Goal: Task Accomplishment & Management: Complete application form

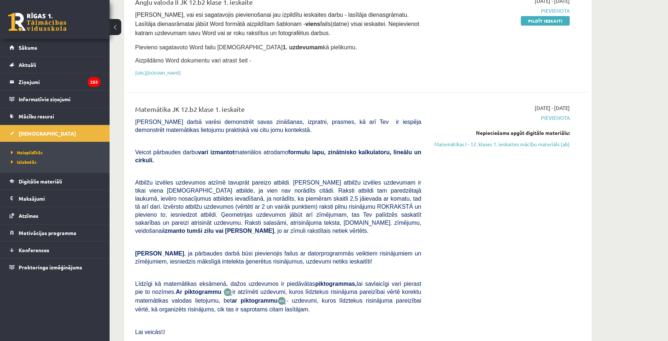
scroll to position [37, 0]
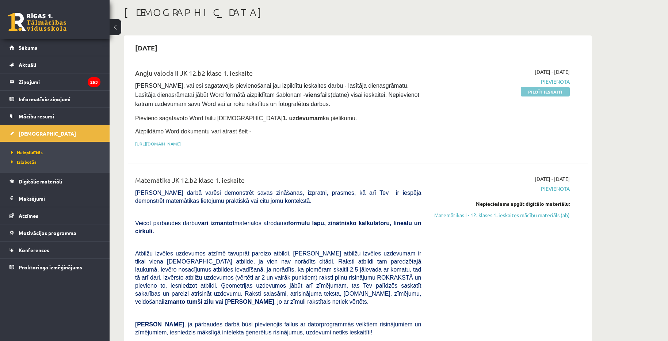
click at [533, 94] on link "Pildīt ieskaiti" at bounding box center [545, 91] width 49 height 9
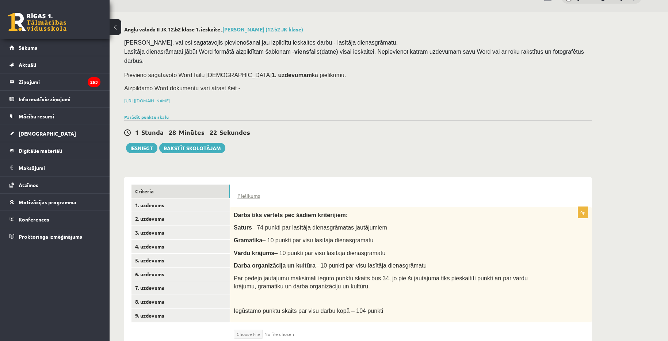
scroll to position [30, 0]
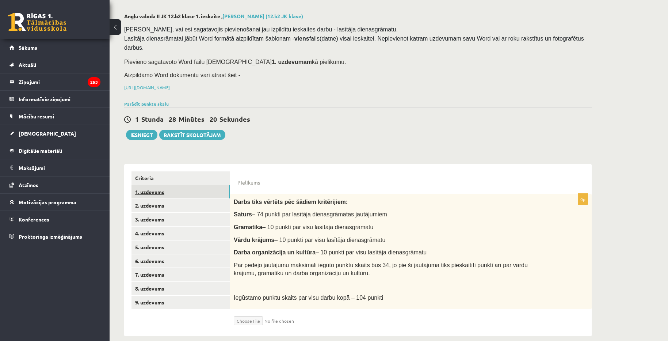
click at [186, 185] on link "1. uzdevums" at bounding box center [181, 192] width 98 height 14
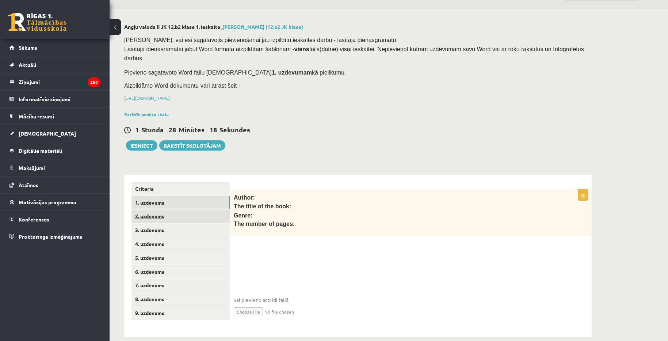
click at [188, 209] on link "2. uzdevums" at bounding box center [181, 216] width 98 height 14
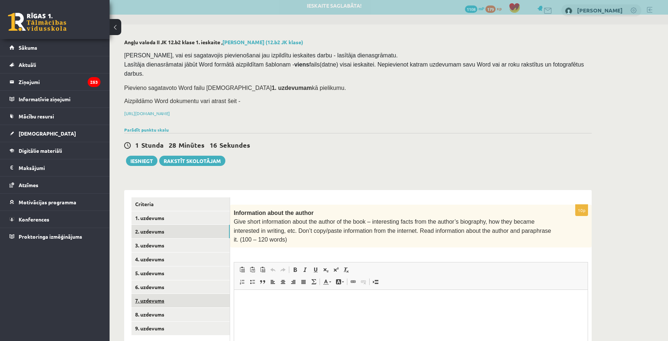
scroll to position [79, 0]
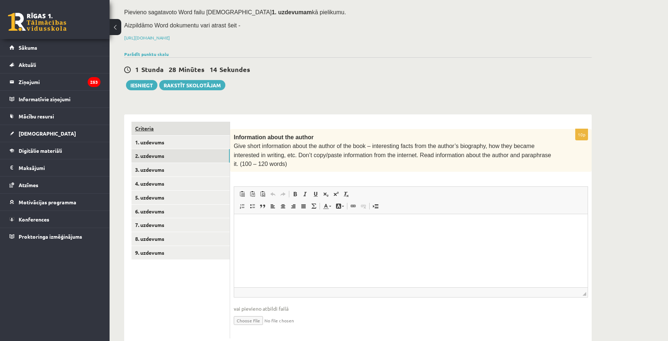
click at [170, 122] on link "Criteria" at bounding box center [181, 129] width 98 height 14
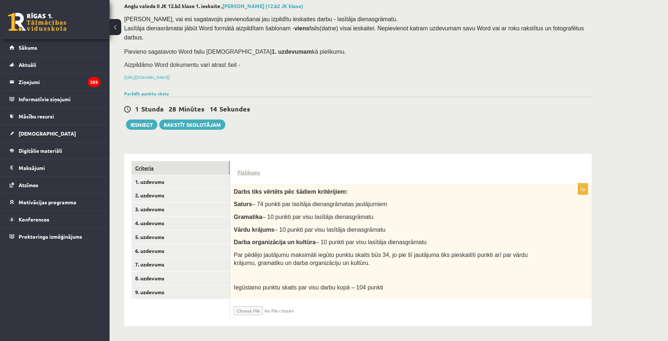
scroll to position [30, 0]
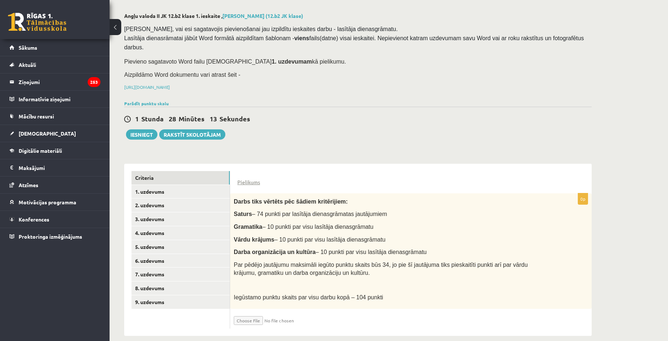
click at [249, 312] on input "file" at bounding box center [277, 318] width 87 height 12
type input "**********"
click at [298, 312] on input "file" at bounding box center [277, 318] width 87 height 12
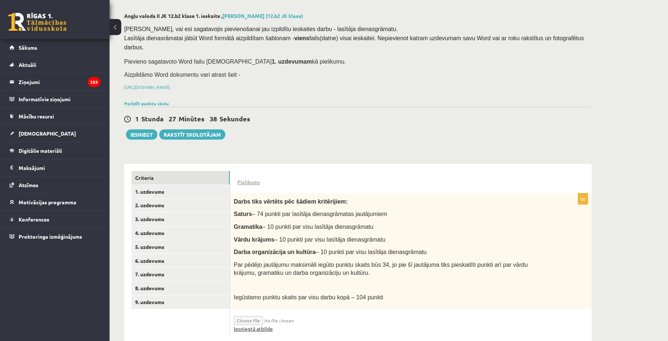
click at [269, 325] on link "Iesniegtā atbilde" at bounding box center [253, 329] width 39 height 8
drag, startPoint x: 294, startPoint y: 310, endPoint x: 282, endPoint y: 310, distance: 12.1
click at [282, 312] on input "file" at bounding box center [277, 318] width 87 height 12
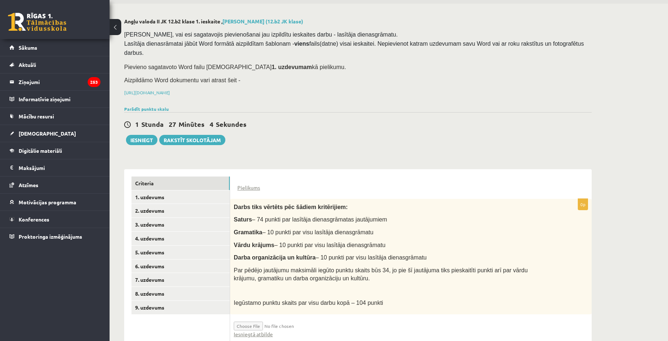
scroll to position [38, 0]
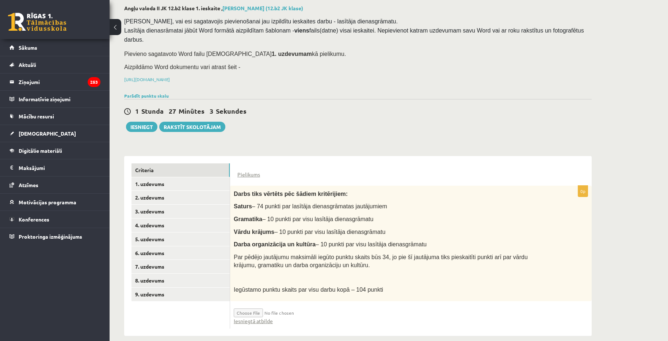
click at [243, 305] on input "file" at bounding box center [277, 311] width 87 height 12
type input "**********"
click at [142, 122] on button "Iesniegt" at bounding box center [141, 127] width 31 height 10
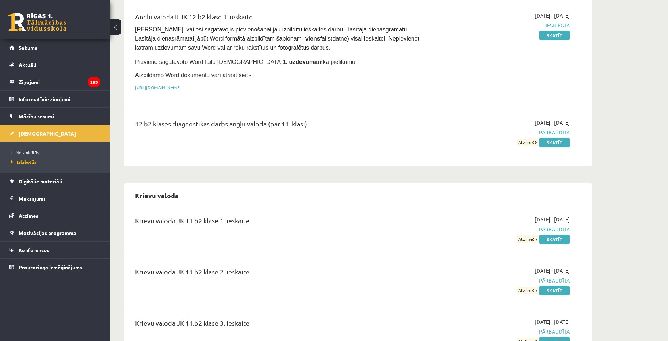
scroll to position [73, 0]
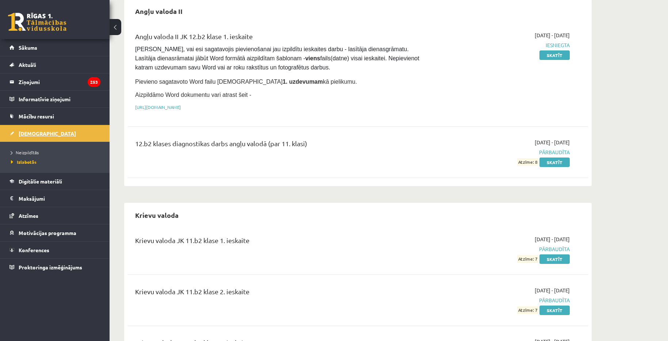
click at [34, 132] on span "[DEMOGRAPHIC_DATA]" at bounding box center [47, 133] width 57 height 7
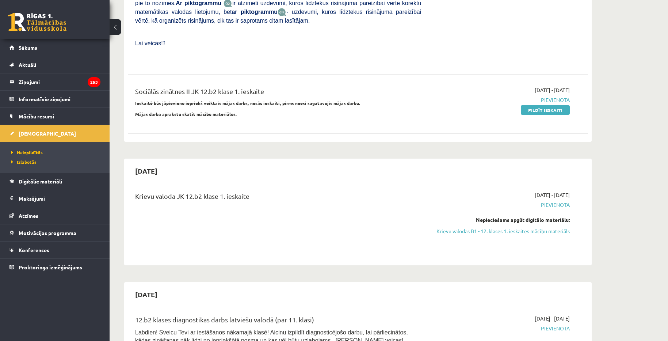
scroll to position [402, 0]
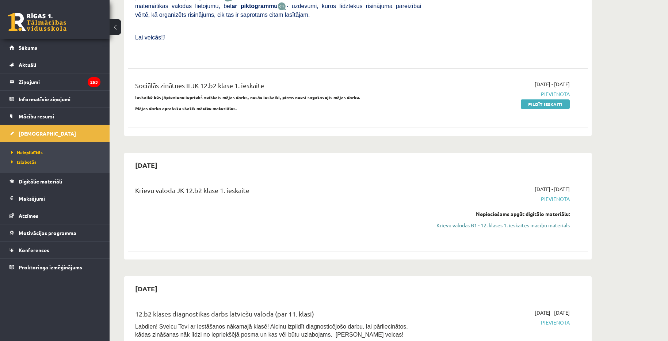
click at [466, 221] on link "Krievu valodas B1 - 12. klases 1. ieskaites mācību materiāls" at bounding box center [501, 225] width 138 height 8
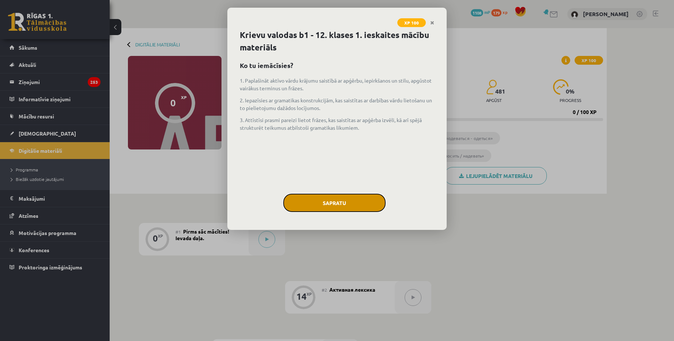
click at [342, 203] on button "Sapratu" at bounding box center [334, 203] width 102 height 18
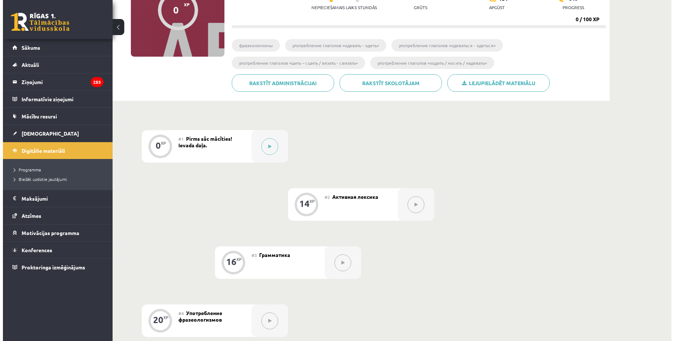
scroll to position [146, 0]
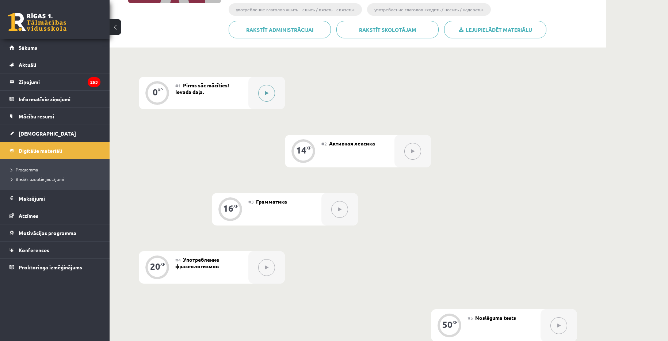
click at [269, 100] on button at bounding box center [266, 93] width 17 height 17
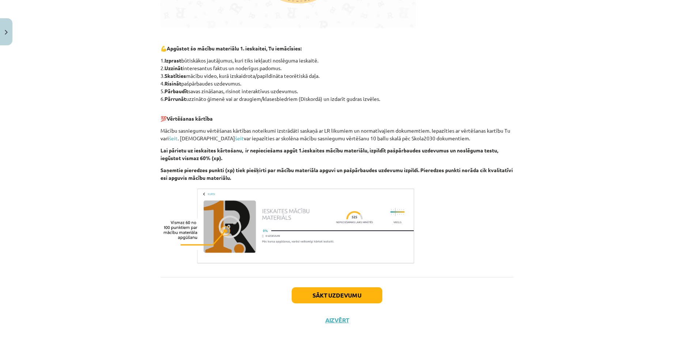
scroll to position [357, 0]
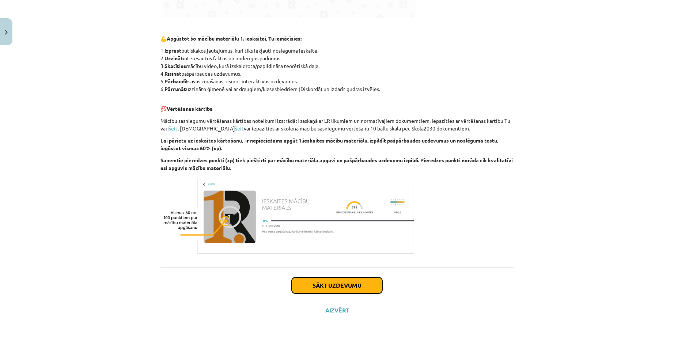
click at [344, 286] on button "Sākt uzdevumu" at bounding box center [336, 285] width 91 height 16
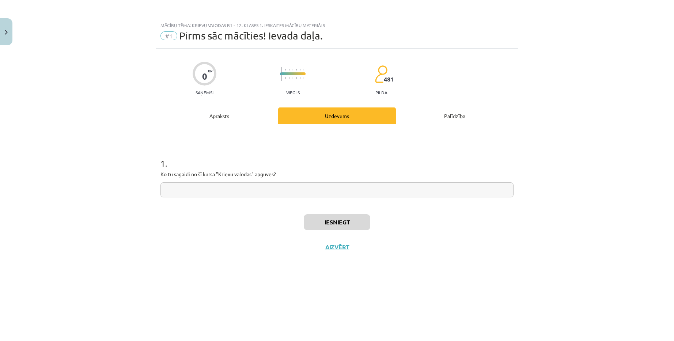
scroll to position [0, 0]
click at [218, 185] on input "text" at bounding box center [336, 189] width 353 height 15
type input "**********"
click at [327, 222] on button "Iesniegt" at bounding box center [337, 222] width 66 height 16
click at [337, 249] on button "Nākamā nodarbība" at bounding box center [337, 251] width 72 height 17
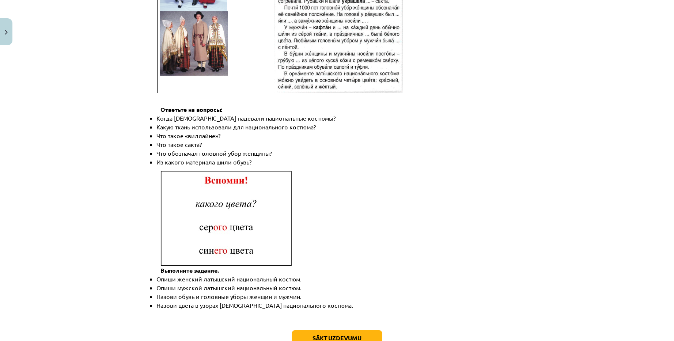
scroll to position [1007, 0]
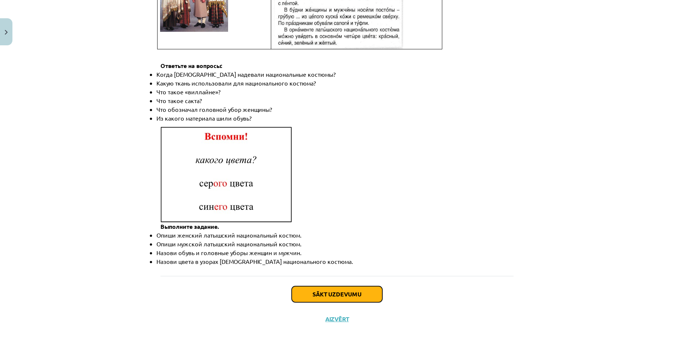
click at [353, 286] on button "Sākt uzdevumu" at bounding box center [336, 294] width 91 height 16
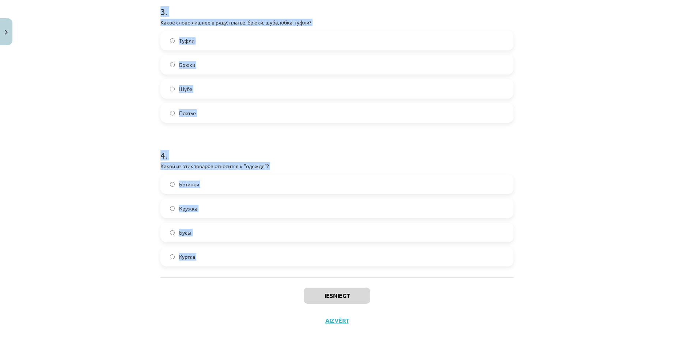
scroll to position [449, 0]
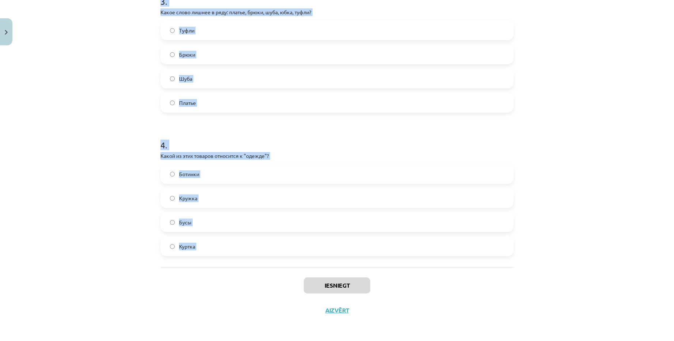
drag, startPoint x: 156, startPoint y: 144, endPoint x: 235, endPoint y: 252, distance: 133.9
copy form "1 . Что означает слово "дешёвый"? Стоит мало денег [PERSON_NAME] много денег Тя…"
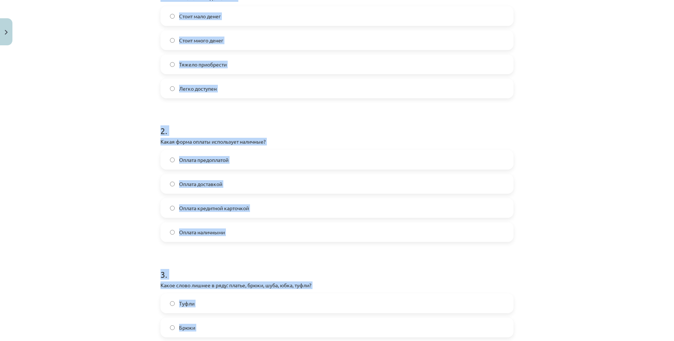
scroll to position [157, 0]
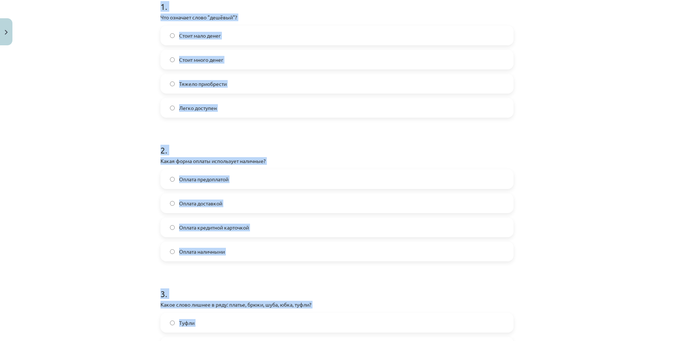
click at [240, 39] on label "Стоит мало денег" at bounding box center [336, 35] width 351 height 18
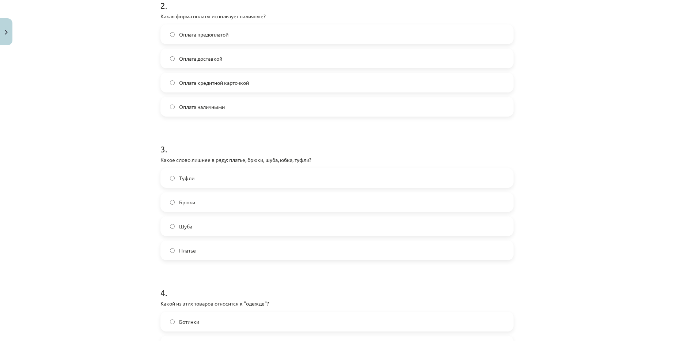
scroll to position [303, 0]
click at [231, 180] on label "Туфли" at bounding box center [336, 176] width 351 height 18
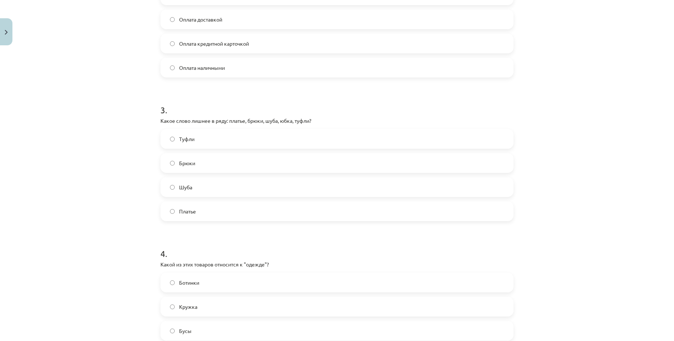
scroll to position [376, 0]
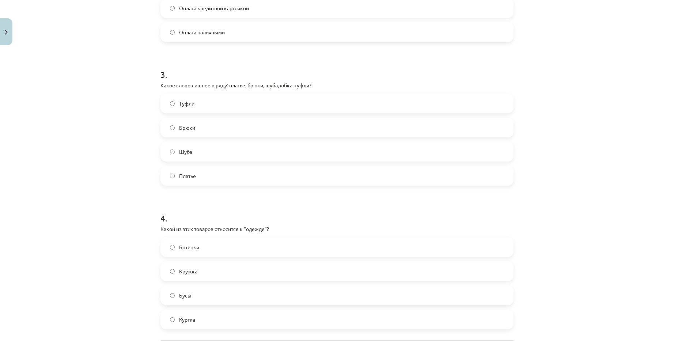
click at [250, 325] on label "Куртка" at bounding box center [336, 319] width 351 height 18
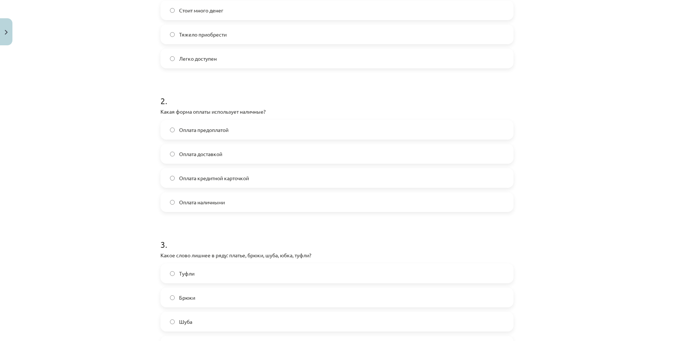
scroll to position [193, 0]
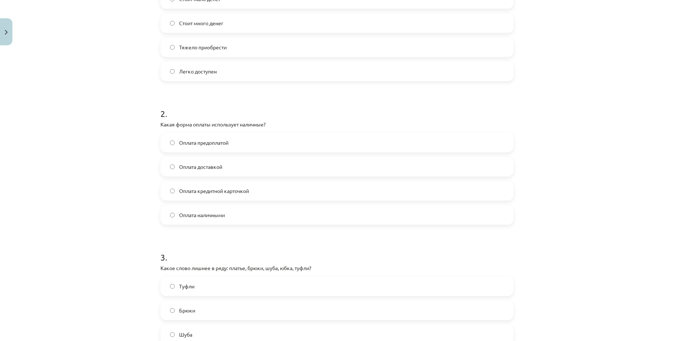
click at [235, 216] on label "Оплата наличными" at bounding box center [336, 215] width 351 height 18
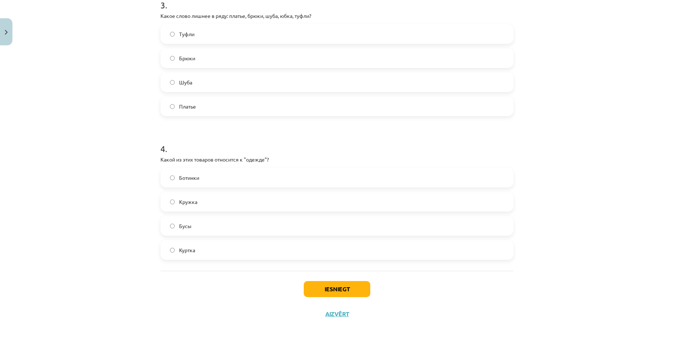
scroll to position [449, 0]
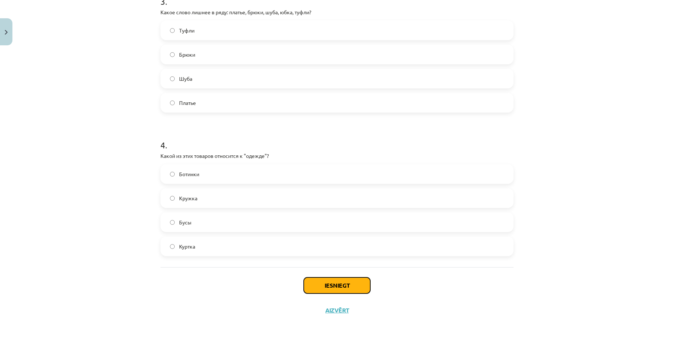
click at [334, 290] on button "Iesniegt" at bounding box center [337, 285] width 66 height 16
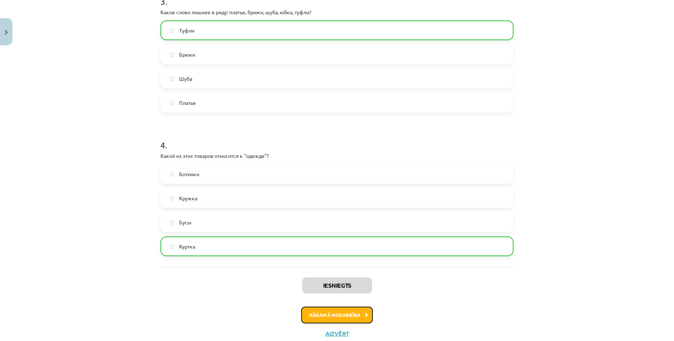
click at [342, 317] on button "Nākamā nodarbība" at bounding box center [337, 314] width 72 height 17
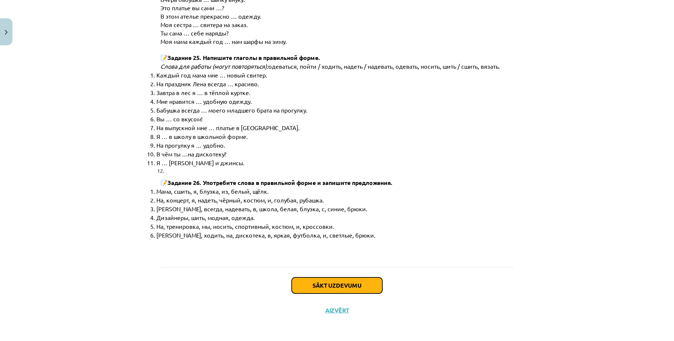
click at [315, 287] on button "Sākt uzdevumu" at bounding box center [336, 285] width 91 height 16
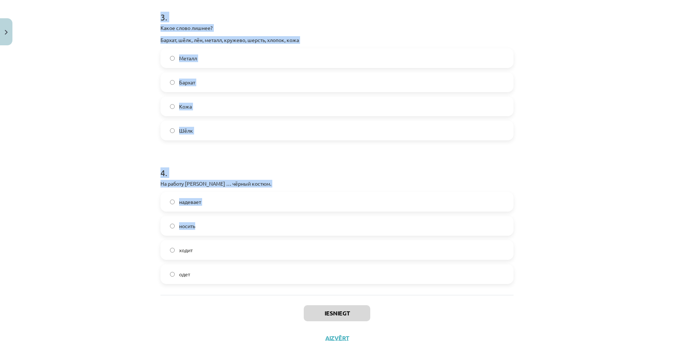
scroll to position [461, 0]
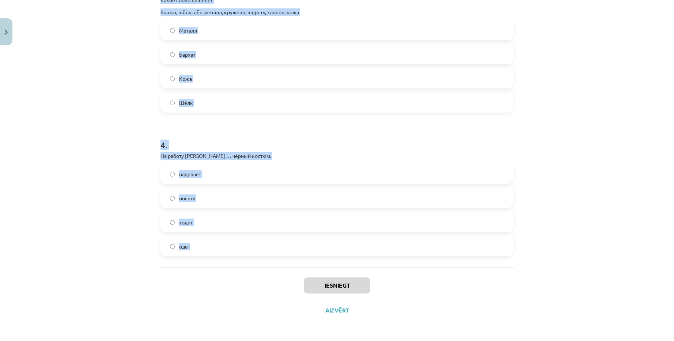
drag, startPoint x: 156, startPoint y: 145, endPoint x: 268, endPoint y: 244, distance: 149.3
copy form "0 . L ipsum do ... (sitametc adipi). – E seddo e .... temporin utlabore etdol –…"
